Goal: Task Accomplishment & Management: Use online tool/utility

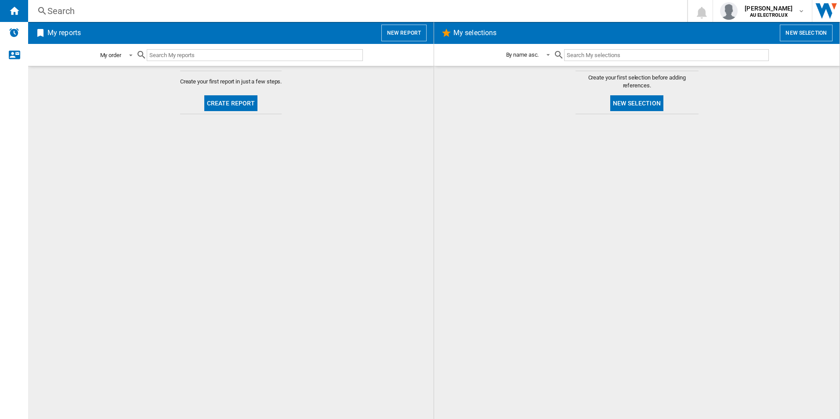
click at [133, 57] on span at bounding box center [128, 55] width 11 height 8
click at [356, 120] on md-backdrop at bounding box center [420, 209] width 840 height 419
click at [11, 32] on img "Alerts" at bounding box center [14, 32] width 11 height 11
click at [12, 55] on ng-md-icon "Contact us" at bounding box center [14, 54] width 11 height 11
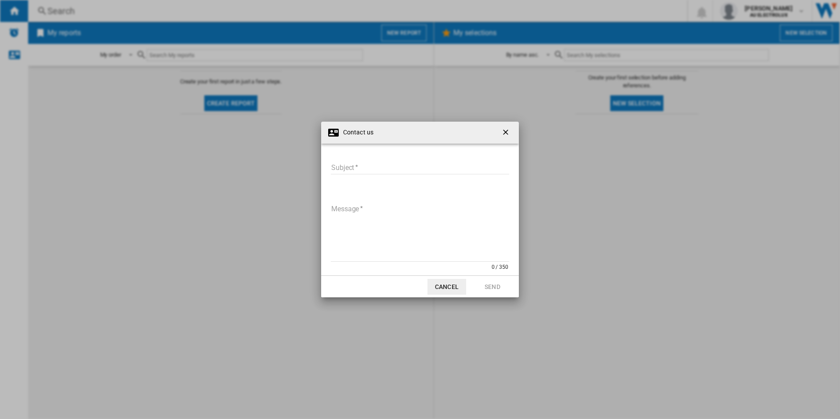
click at [506, 129] on ng-md-icon "getI18NText('BUTTONS.CLOSE_DIALOG')" at bounding box center [506, 133] width 11 height 11
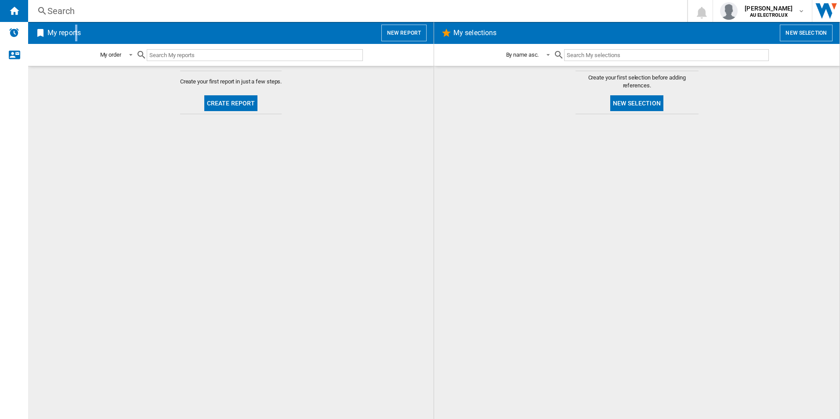
click at [77, 37] on h2 "My reports" at bounding box center [64, 33] width 37 height 17
drag, startPoint x: 77, startPoint y: 37, endPoint x: 79, endPoint y: 128, distance: 91.0
click at [79, 128] on md-content "Create your first report in just a few steps. Create report" at bounding box center [231, 242] width 406 height 353
click at [405, 32] on button "New report" at bounding box center [403, 33] width 45 height 17
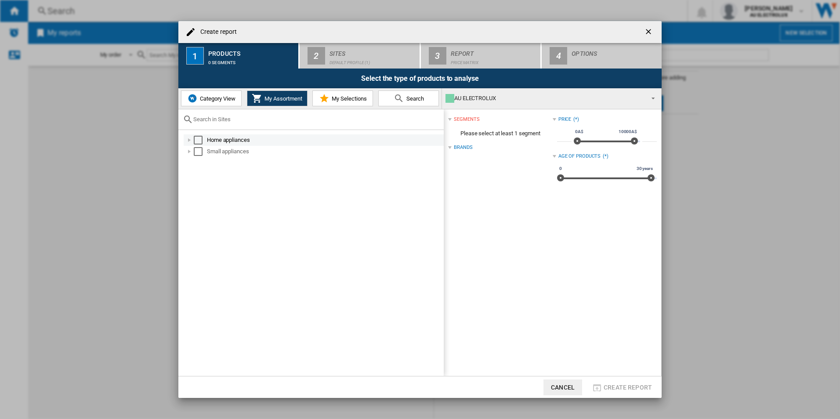
click at [190, 141] on div at bounding box center [189, 140] width 9 height 9
click at [201, 139] on div "Select" at bounding box center [198, 140] width 9 height 9
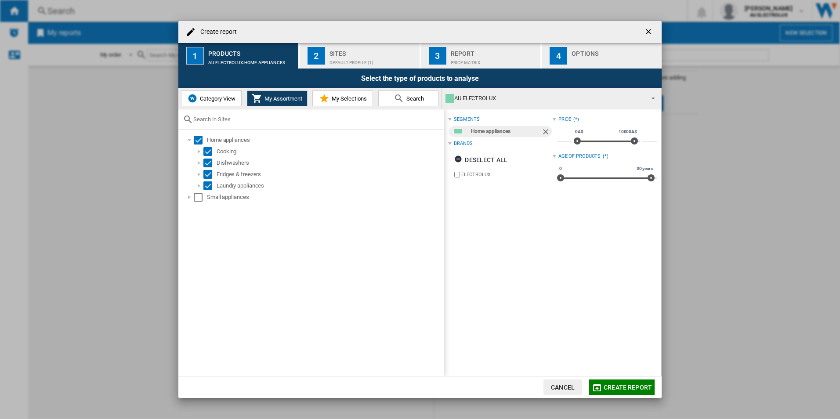
click at [272, 99] on span "My Assortment" at bounding box center [282, 98] width 40 height 7
click at [344, 52] on div "Sites" at bounding box center [373, 51] width 87 height 9
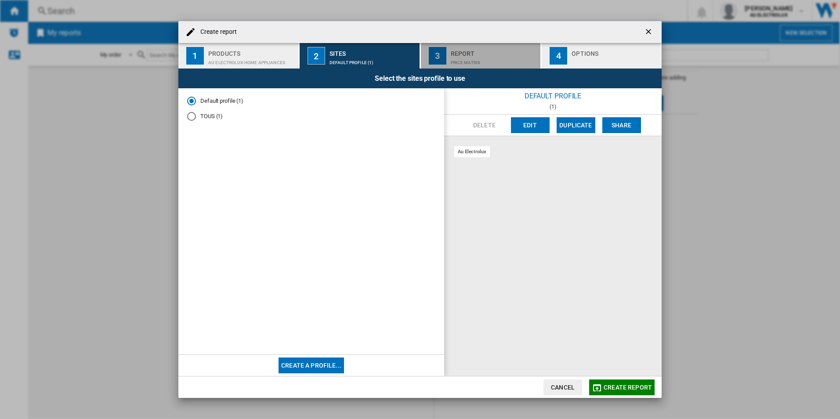
click at [483, 56] on div "Price Matrix" at bounding box center [494, 60] width 87 height 9
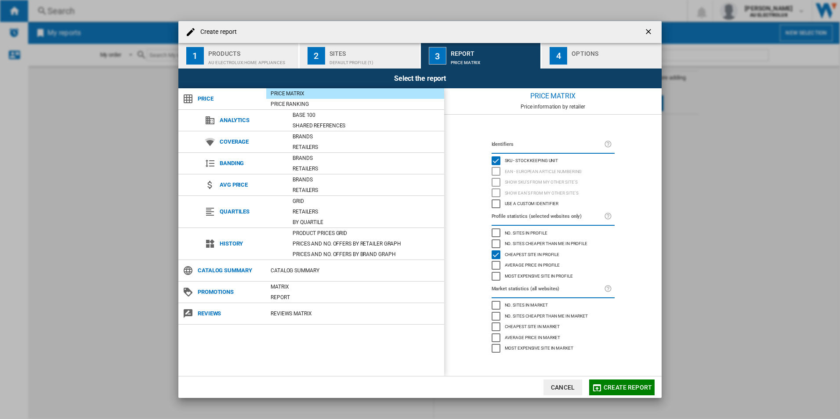
click at [588, 51] on div "Options" at bounding box center [615, 51] width 87 height 9
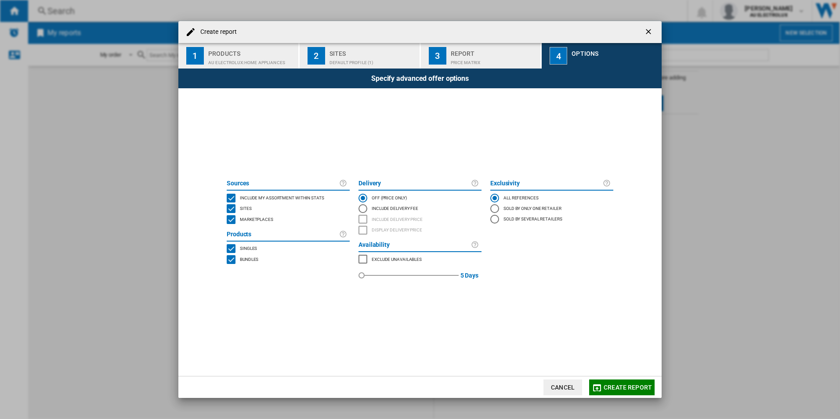
click at [624, 387] on span "Create report" at bounding box center [628, 387] width 48 height 7
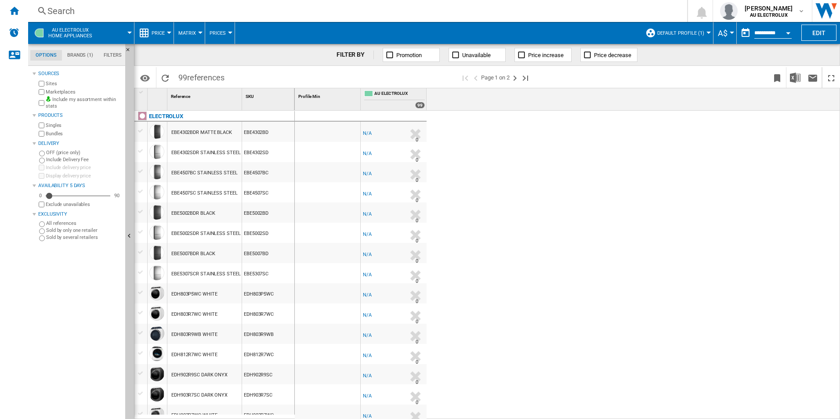
click at [728, 29] on button "A$" at bounding box center [725, 33] width 14 height 22
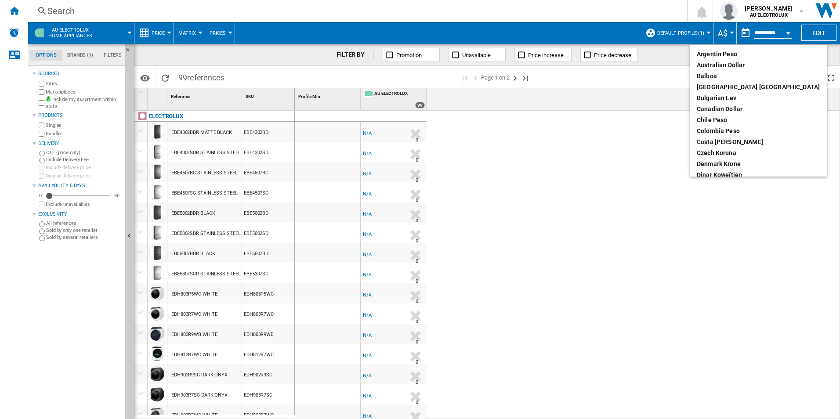
click at [728, 29] on md-backdrop at bounding box center [420, 209] width 840 height 419
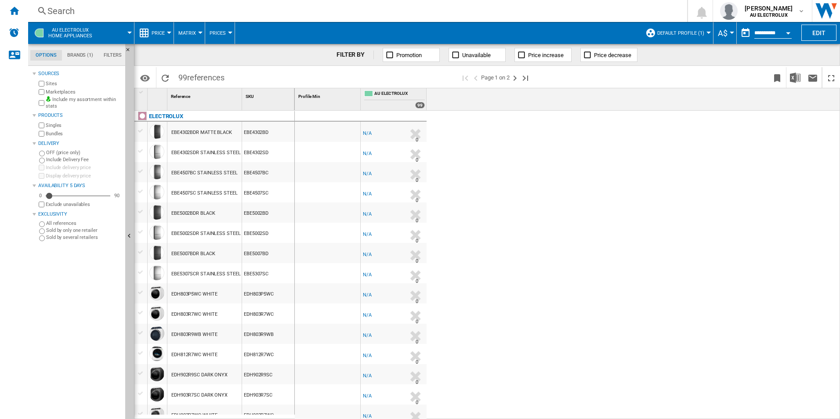
click at [680, 26] on button "Default profile (1)" at bounding box center [682, 33] width 51 height 22
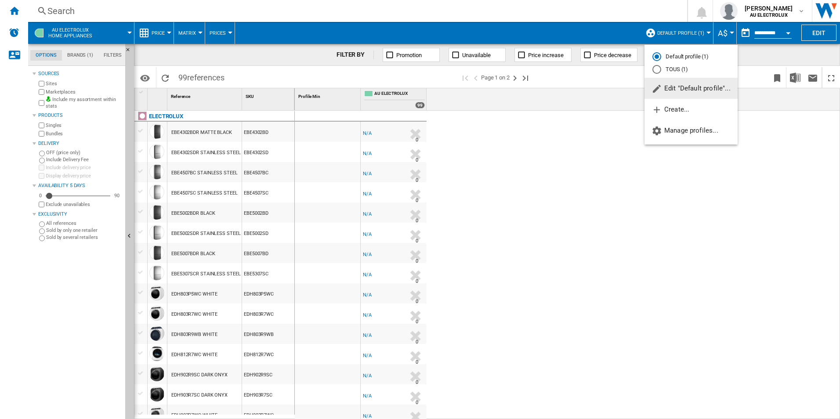
click at [130, 33] on md-backdrop at bounding box center [420, 209] width 840 height 419
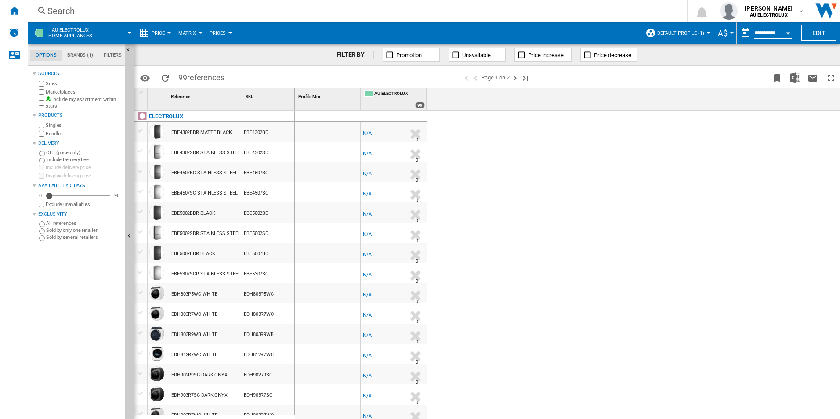
click at [130, 33] on div at bounding box center [129, 33] width 4 height 2
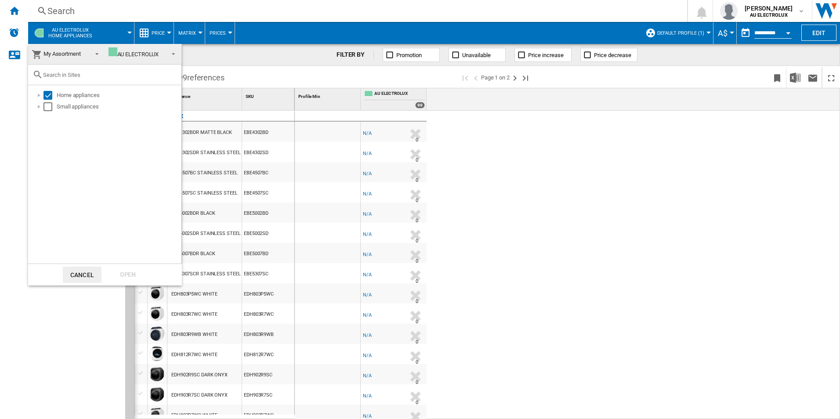
click at [170, 54] on span at bounding box center [171, 53] width 11 height 12
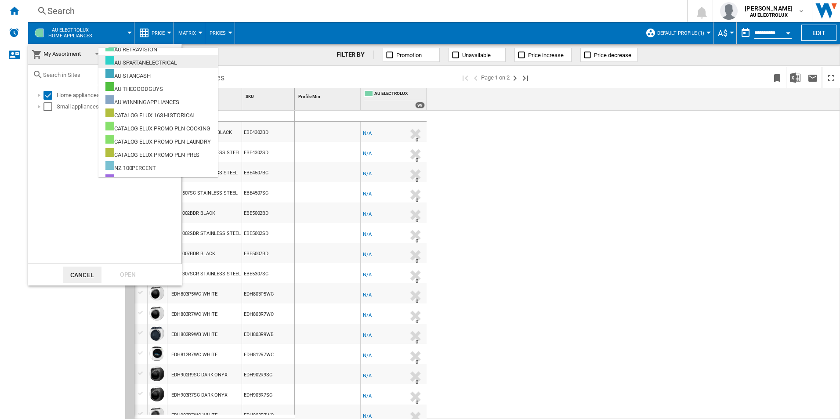
scroll to position [352, 0]
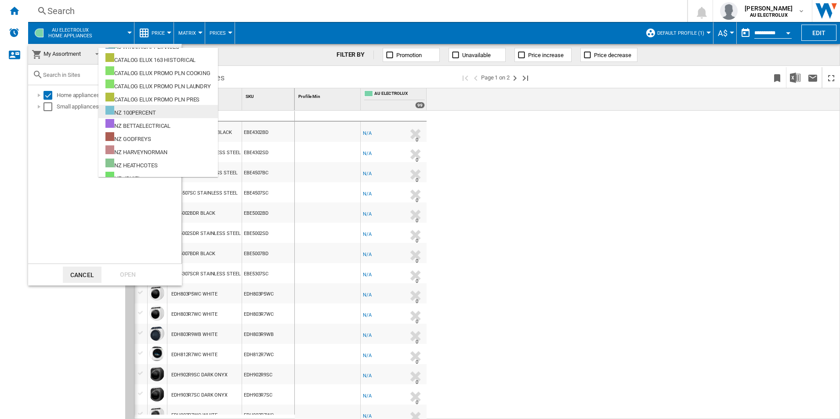
click at [156, 112] on div "NZ 100PERCENT" at bounding box center [130, 111] width 51 height 11
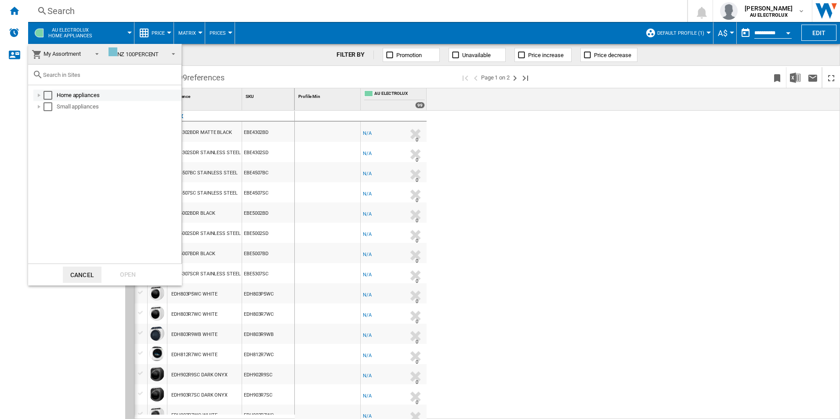
click at [78, 94] on div "Home appliances" at bounding box center [118, 95] width 123 height 9
click at [47, 92] on div "Select" at bounding box center [48, 95] width 9 height 9
click at [128, 270] on div "Open" at bounding box center [128, 275] width 39 height 16
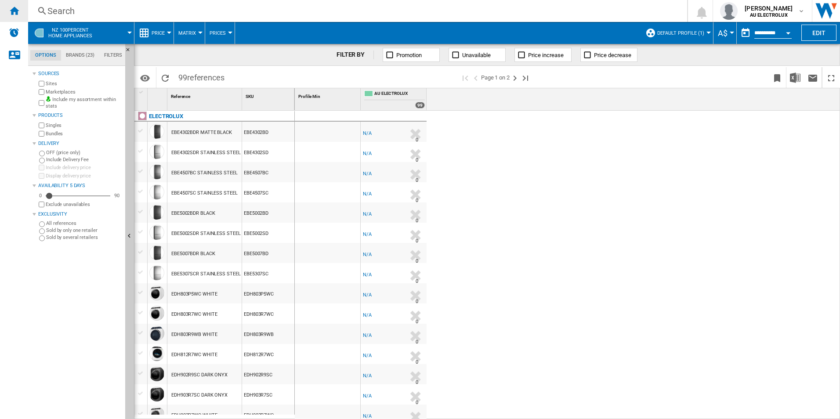
click at [10, 9] on ng-md-icon "Home" at bounding box center [14, 10] width 11 height 11
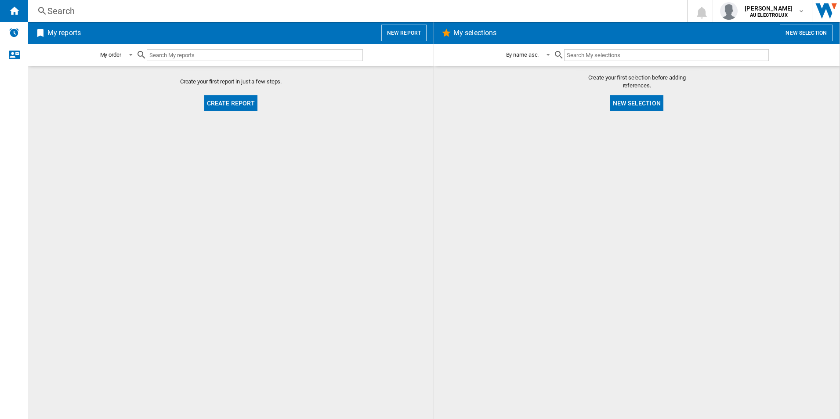
click at [523, 203] on div at bounding box center [637, 267] width 388 height 296
